Goal: Task Accomplishment & Management: Manage account settings

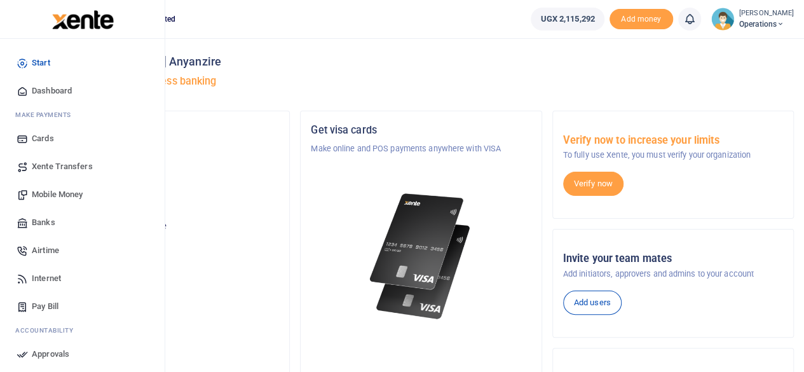
click at [67, 193] on span "Mobile Money" at bounding box center [57, 194] width 51 height 13
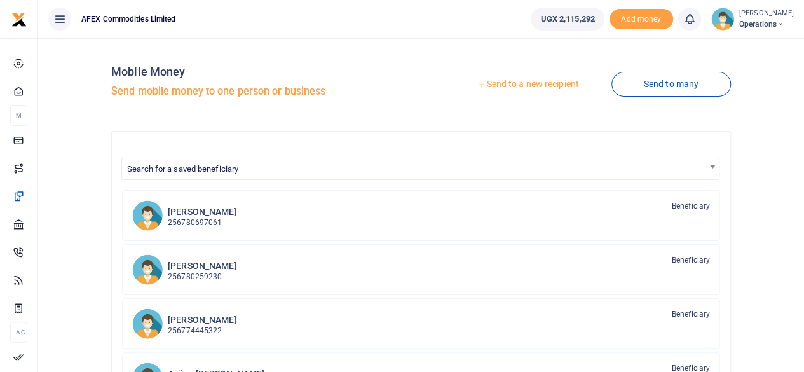
click at [511, 90] on link "Send to a new recipient" at bounding box center [528, 84] width 166 height 23
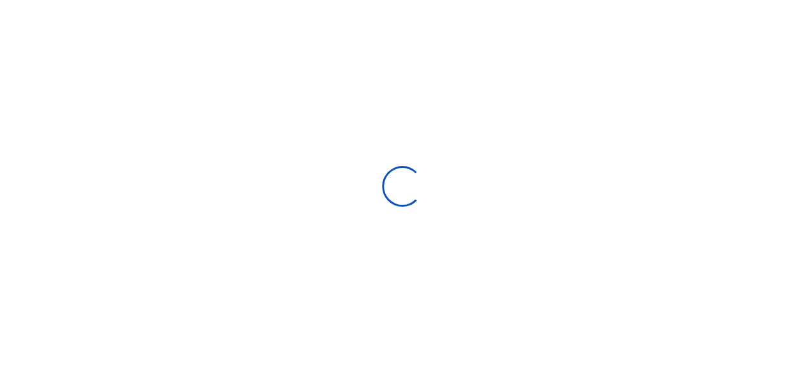
select select
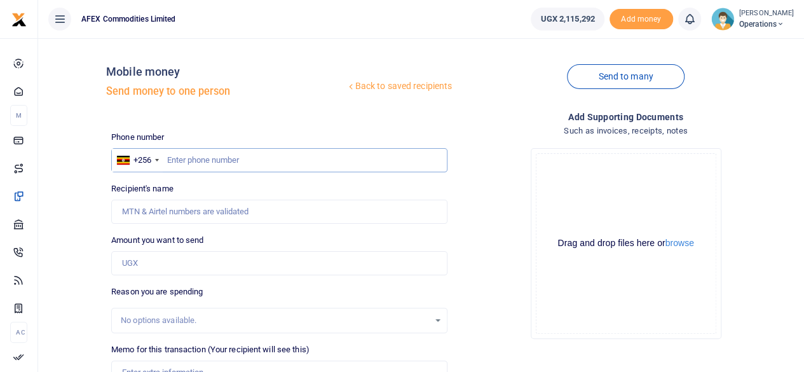
click at [284, 160] on input "text" at bounding box center [279, 160] width 336 height 24
type input "774643333"
type input "[PERSON_NAME]"
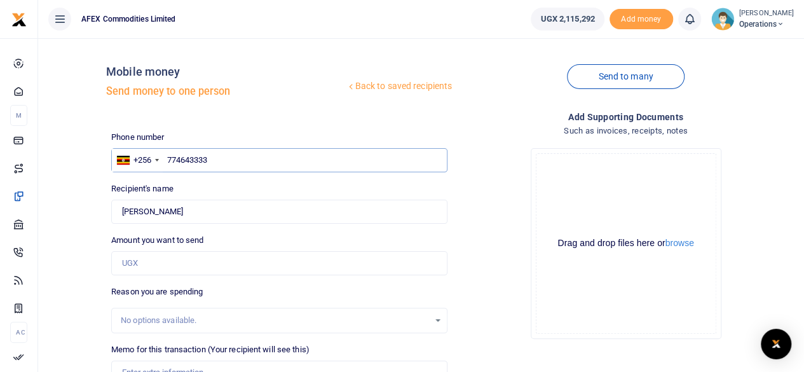
type input "774643333"
click at [230, 260] on input "Amount you want to send" at bounding box center [279, 263] width 336 height 24
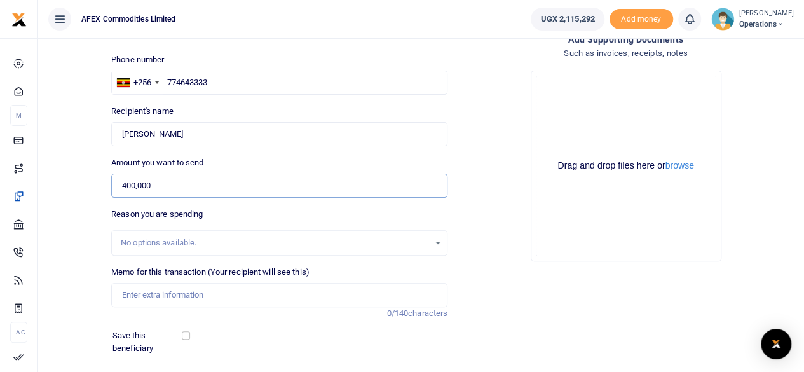
scroll to position [121, 0]
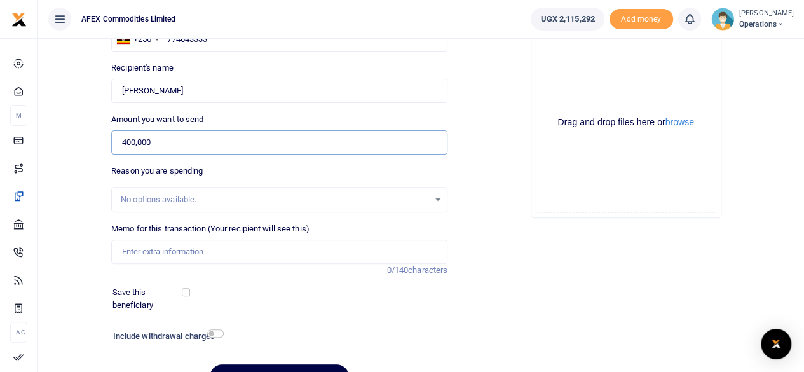
type input "400,000"
click at [286, 241] on input "Memo for this transaction (Your recipient will see this)" at bounding box center [279, 251] width 336 height 24
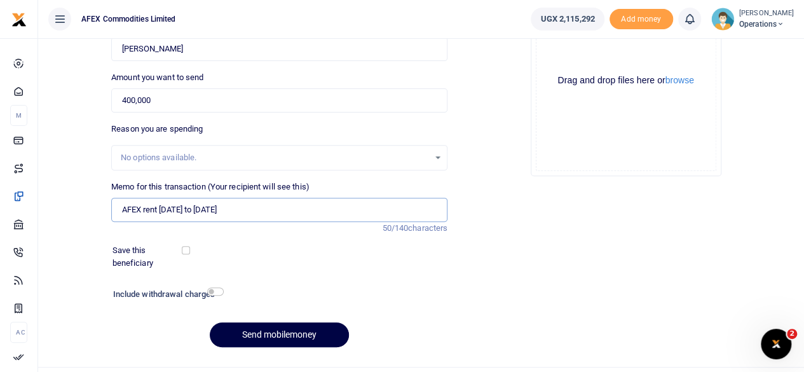
scroll to position [164, 0]
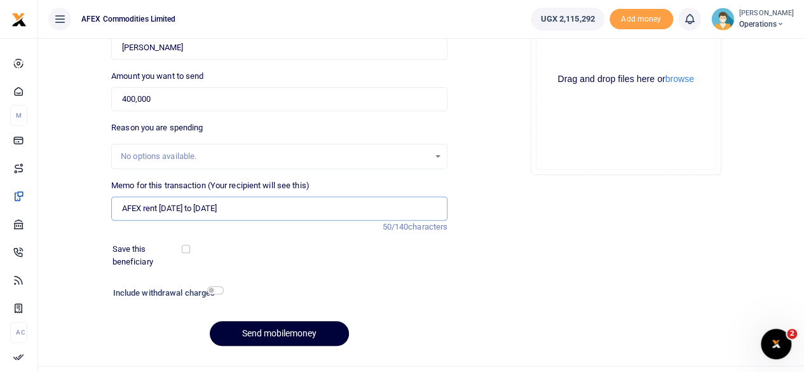
type input "AFEX rent [DATE] to [DATE]"
click at [325, 337] on button "Send mobilemoney" at bounding box center [279, 333] width 139 height 25
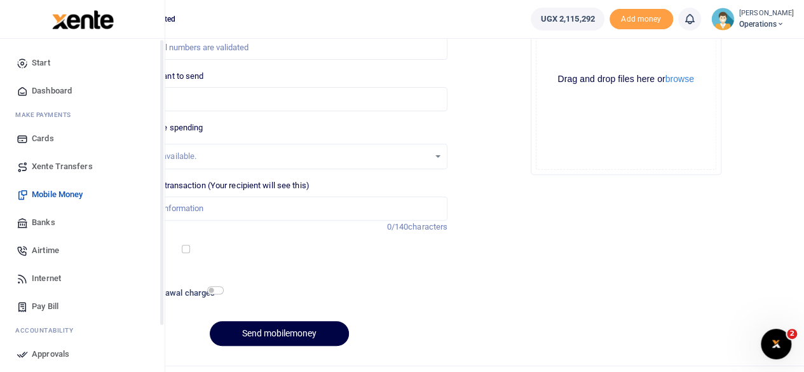
click at [52, 90] on span "Dashboard" at bounding box center [52, 90] width 40 height 13
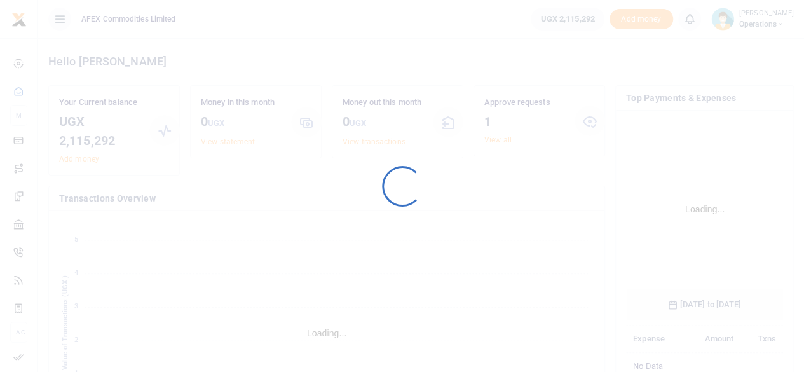
scroll to position [199, 147]
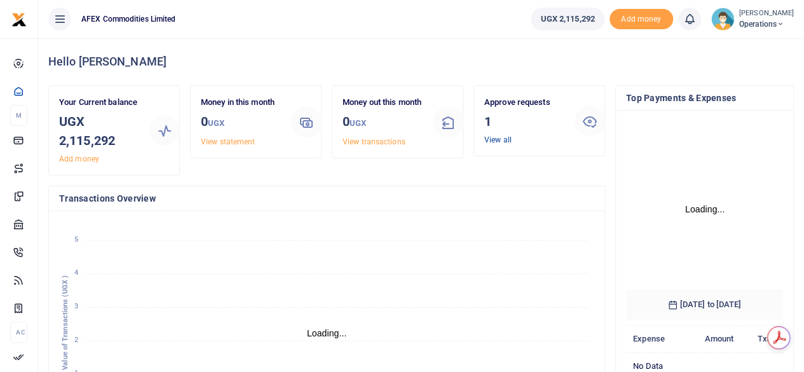
click at [502, 140] on link "View all" at bounding box center [497, 139] width 27 height 9
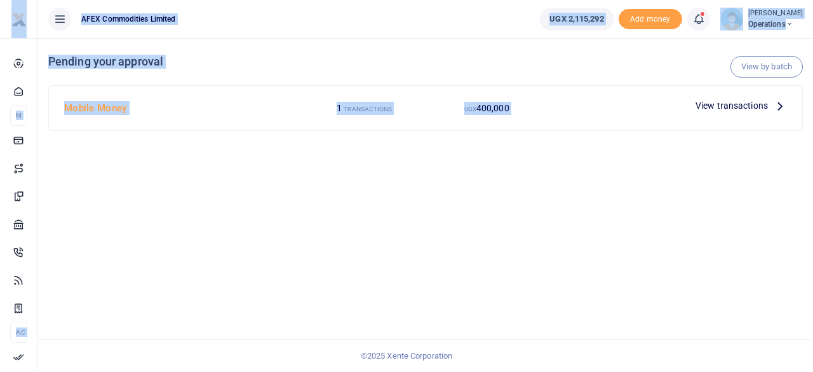
drag, startPoint x: 492, startPoint y: 91, endPoint x: 691, endPoint y: 112, distance: 200.5
click at [659, 163] on div "View by batch Pending your approval Mobile Money 1 TRANSACTIONS UGX 400,000 Vie…" at bounding box center [425, 204] width 775 height 333
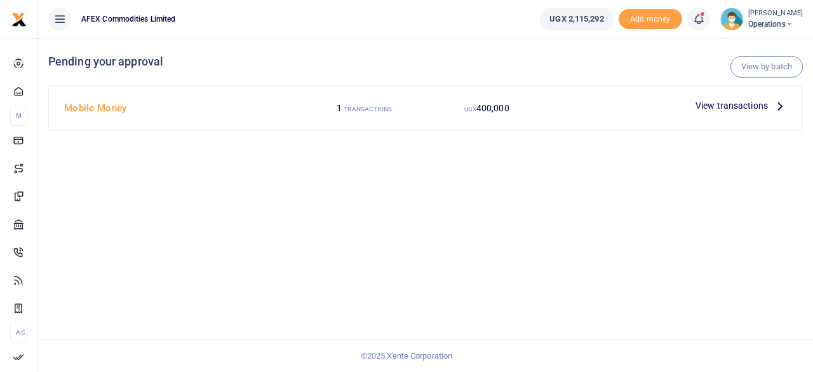
click at [718, 101] on span "View transactions" at bounding box center [732, 105] width 72 height 14
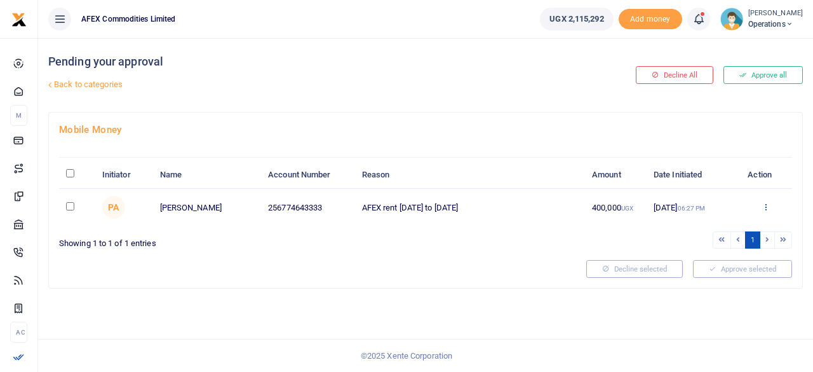
click at [766, 205] on icon at bounding box center [766, 206] width 8 height 9
click at [736, 227] on link "Approve" at bounding box center [719, 228] width 100 height 18
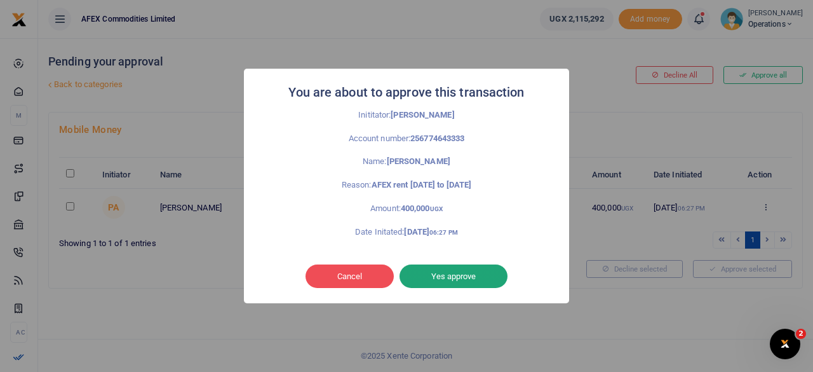
click at [457, 269] on button "Yes approve" at bounding box center [454, 276] width 108 height 24
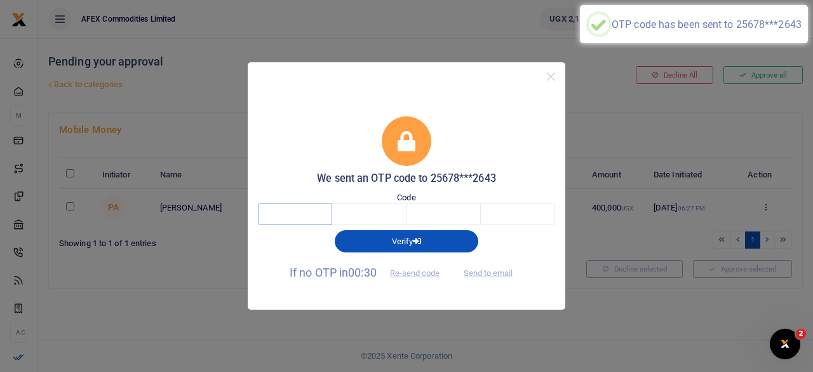
click at [297, 217] on input "text" at bounding box center [295, 214] width 74 height 22
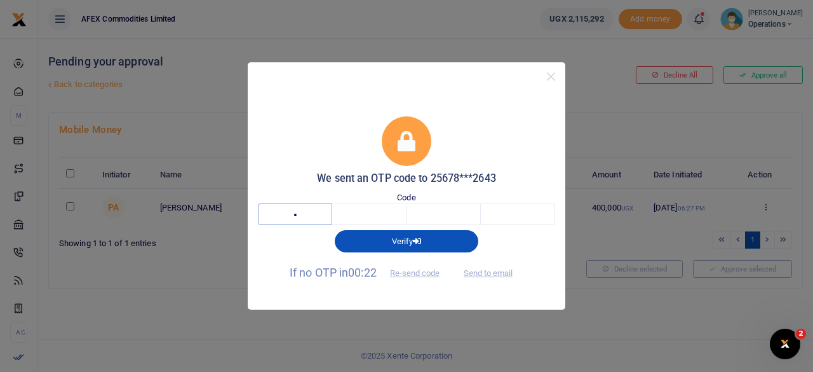
type input "6"
type input "4"
type input "5"
type input "8"
